Goal: Information Seeking & Learning: Understand process/instructions

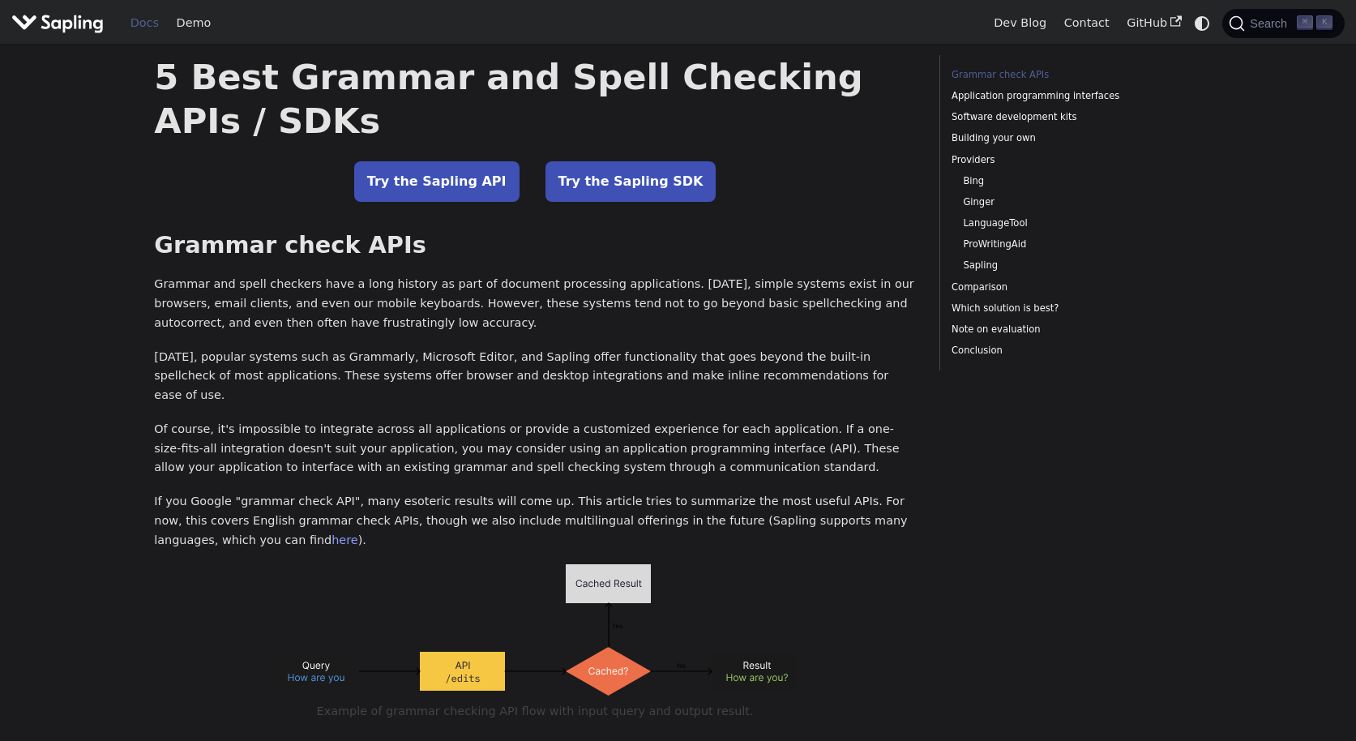
click at [140, 28] on link "Docs" at bounding box center [145, 23] width 46 height 25
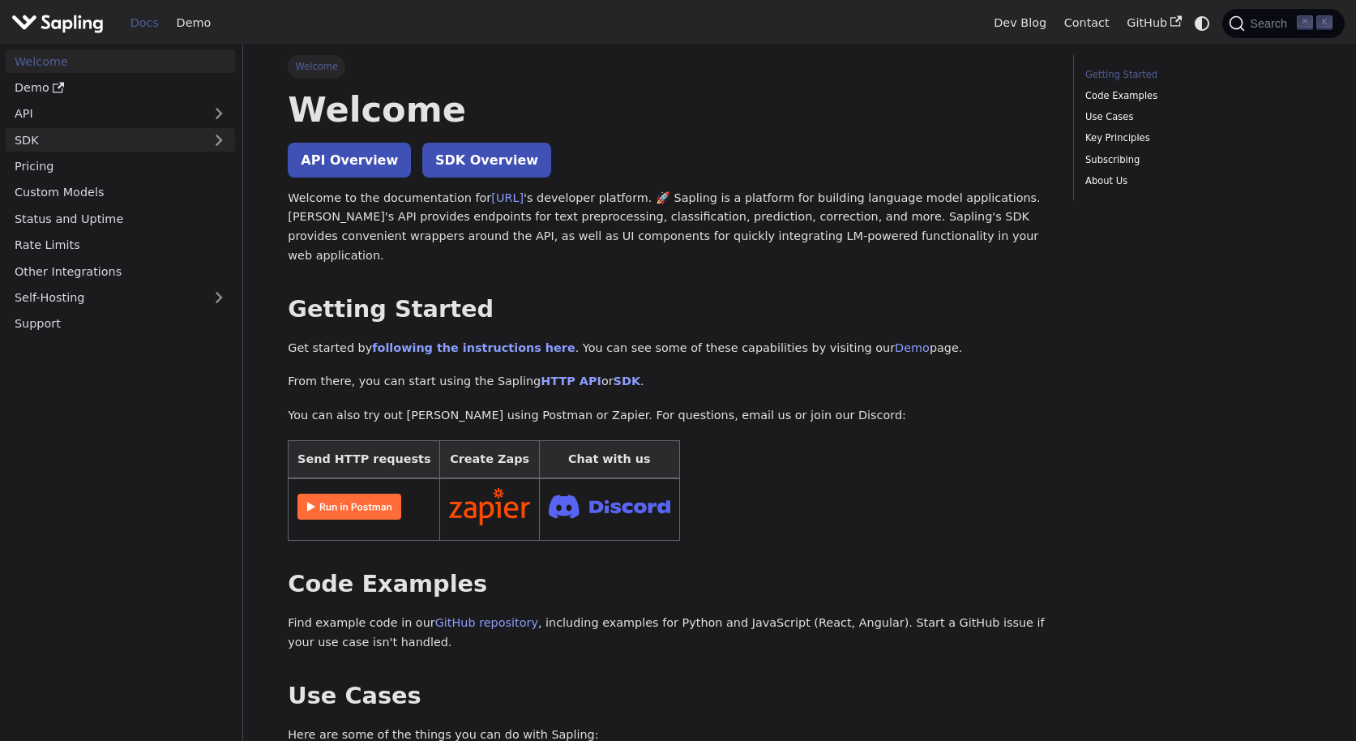
click at [75, 150] on link "SDK" at bounding box center [104, 140] width 197 height 24
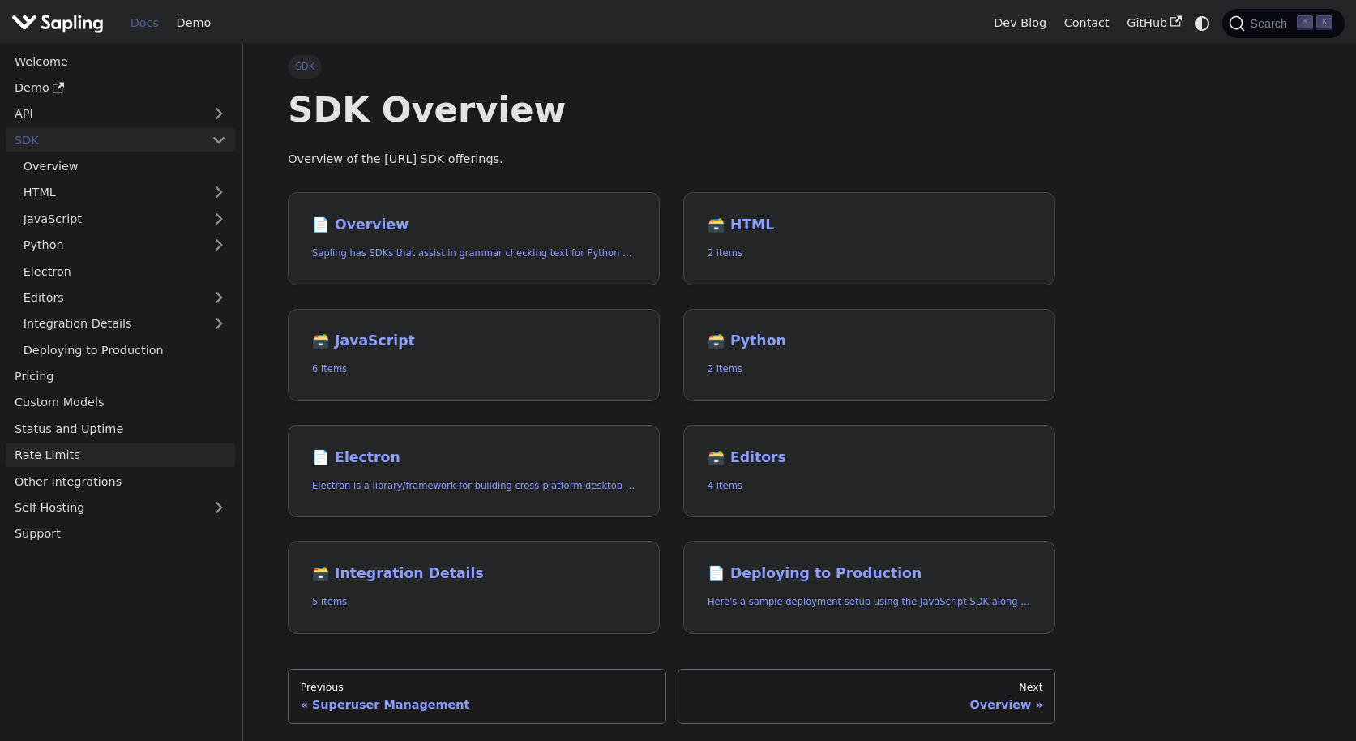
click at [93, 454] on link "Rate Limits" at bounding box center [120, 455] width 229 height 24
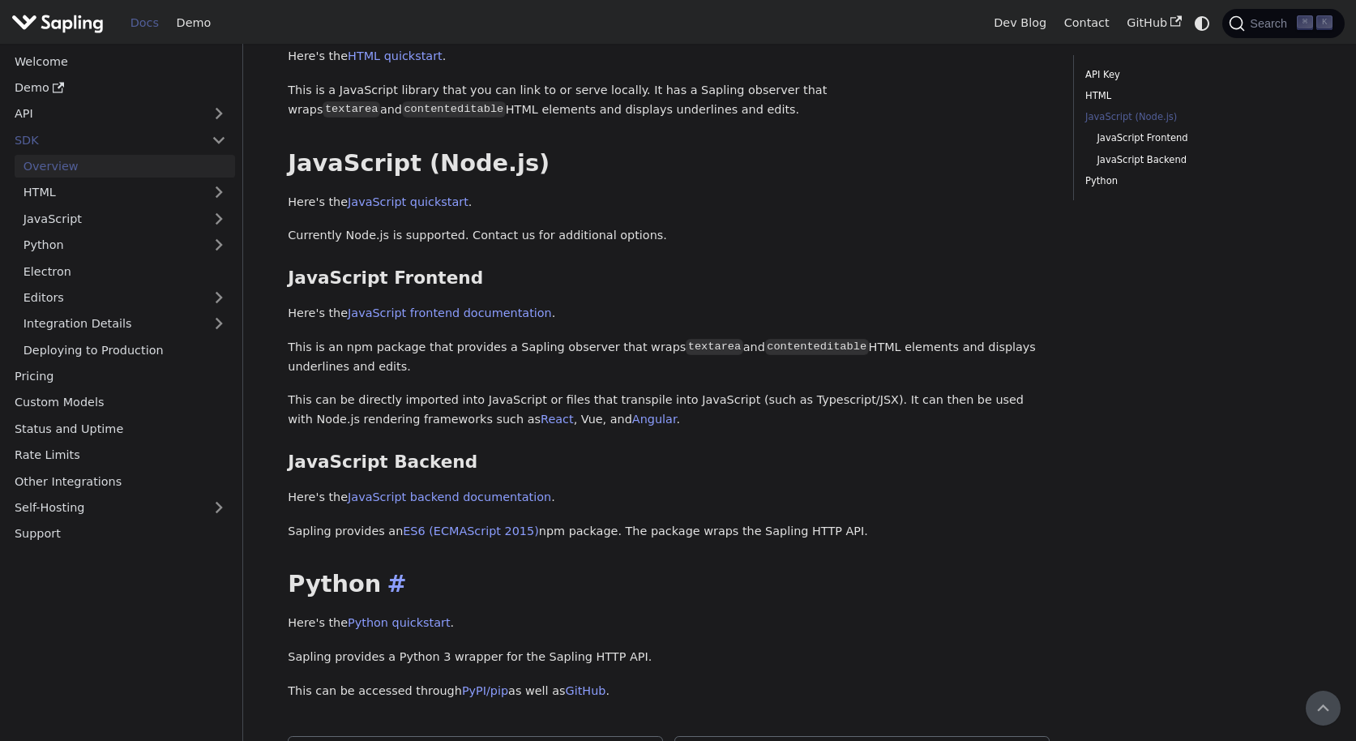
scroll to position [376, 0]
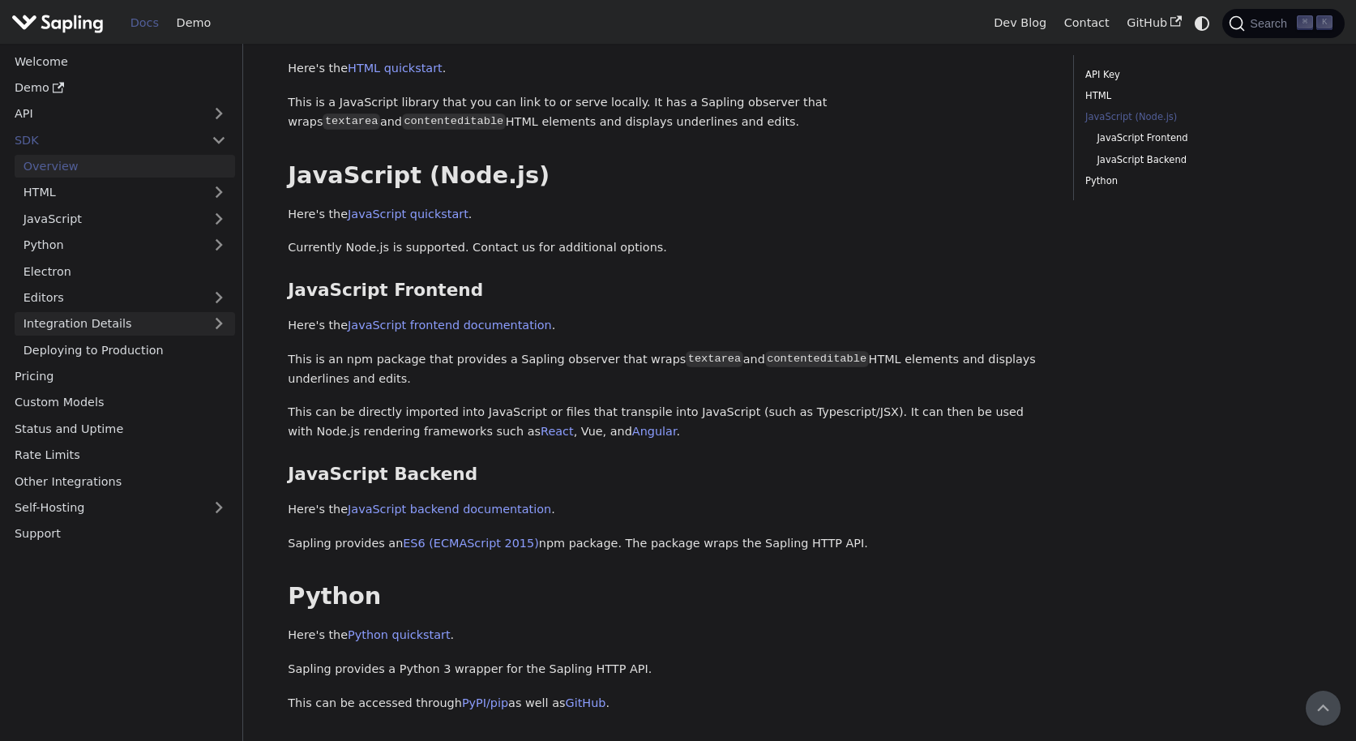
click at [175, 325] on link "Integration Details" at bounding box center [125, 324] width 221 height 24
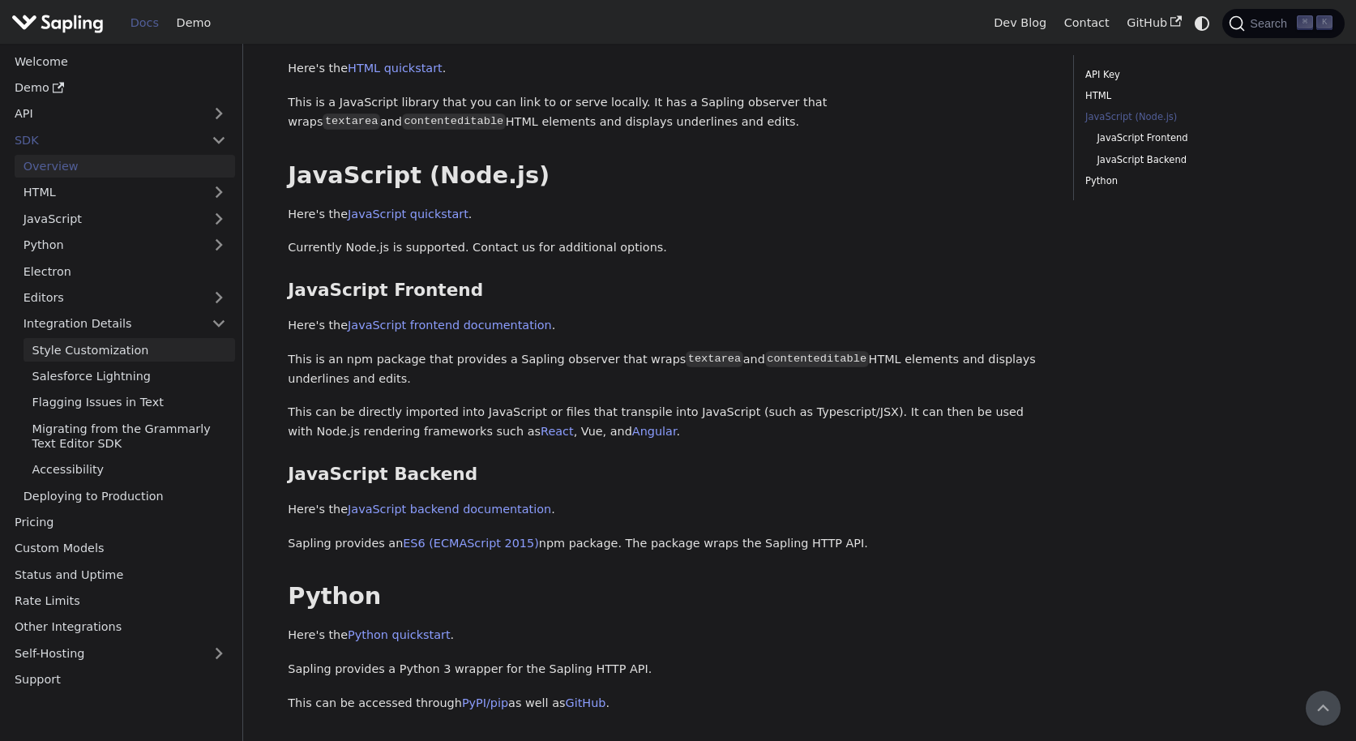
click at [173, 348] on link "Style Customization" at bounding box center [130, 350] width 212 height 24
